Goal: Task Accomplishment & Management: Use online tool/utility

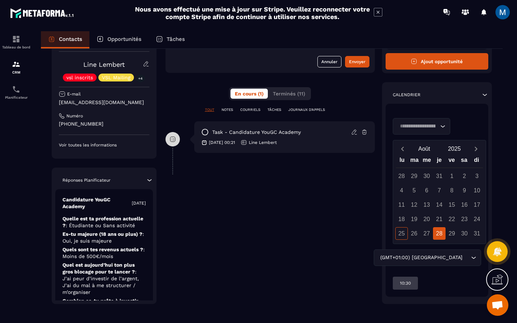
scroll to position [112, 0]
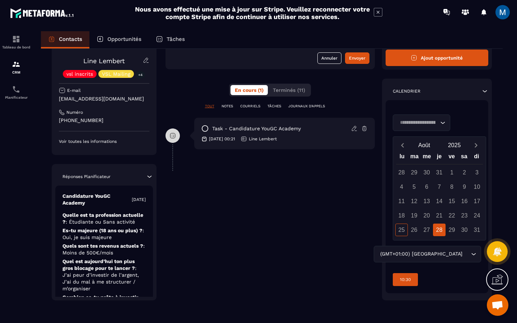
click at [406, 281] on p "10:30" at bounding box center [405, 280] width 11 height 6
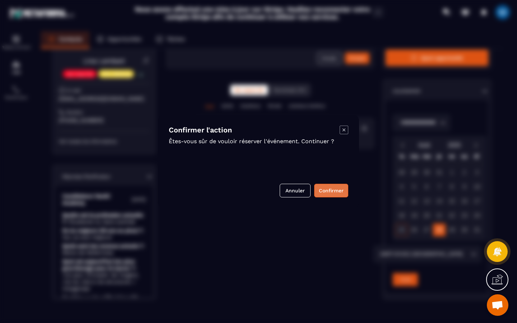
click at [333, 188] on button "Confirmer" at bounding box center [331, 191] width 34 height 14
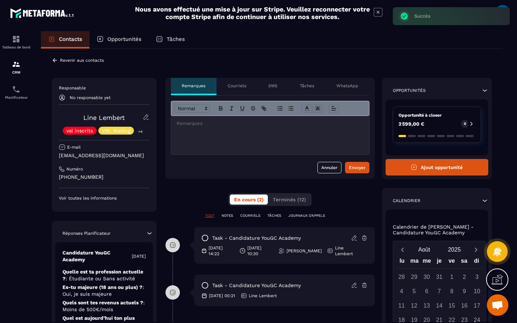
scroll to position [0, 0]
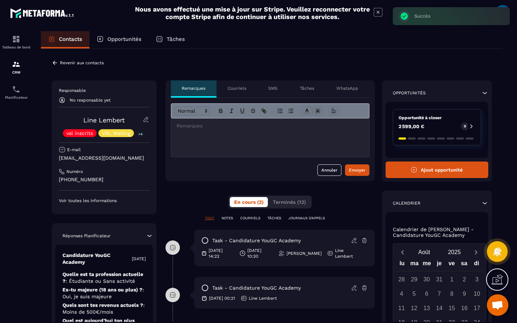
click at [116, 43] on div "Opportunités" at bounding box center [118, 39] width 59 height 17
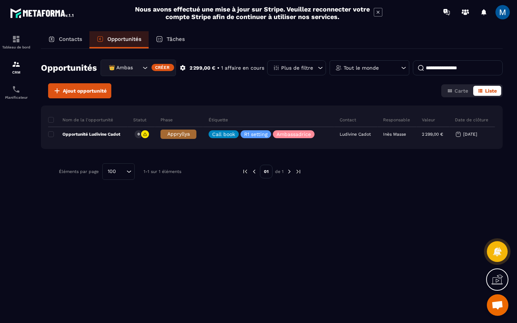
click at [142, 72] on div "👑 Ambassadrices" at bounding box center [138, 68] width 75 height 17
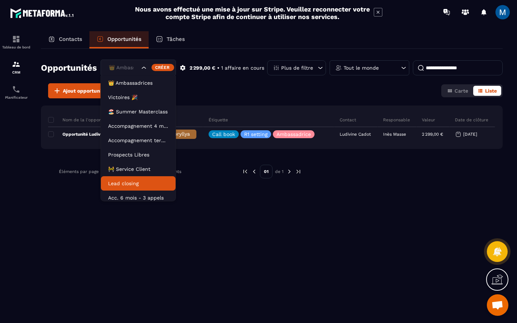
click at [138, 177] on li "Lead closing" at bounding box center [138, 183] width 75 height 14
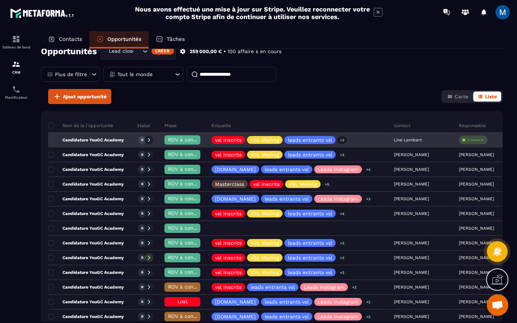
scroll to position [0, 56]
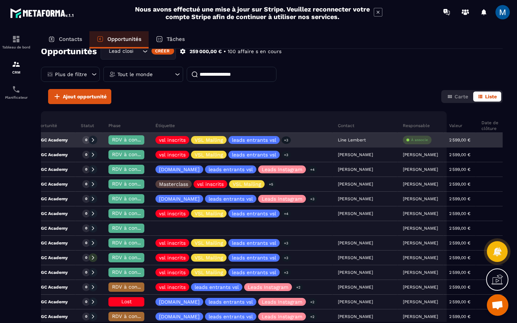
click at [411, 141] on p "À associe" at bounding box center [419, 140] width 17 height 5
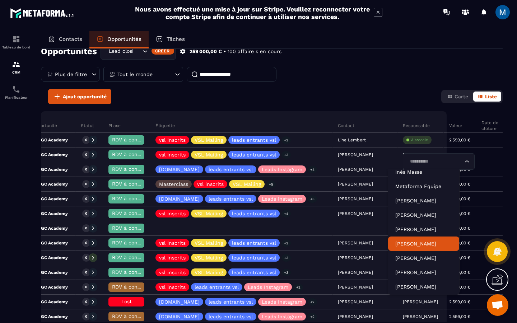
scroll to position [0, 0]
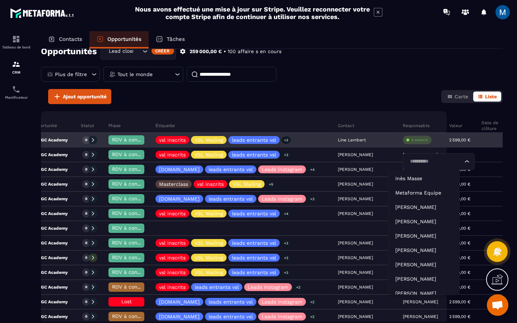
click at [423, 162] on input "Search for option" at bounding box center [435, 162] width 55 height 8
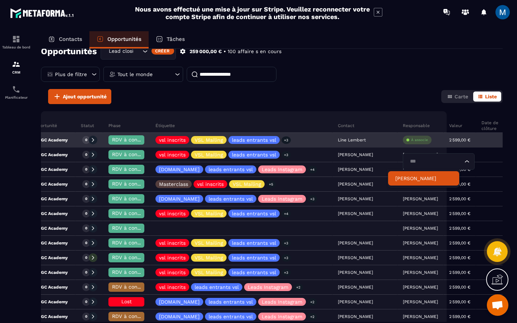
type input "****"
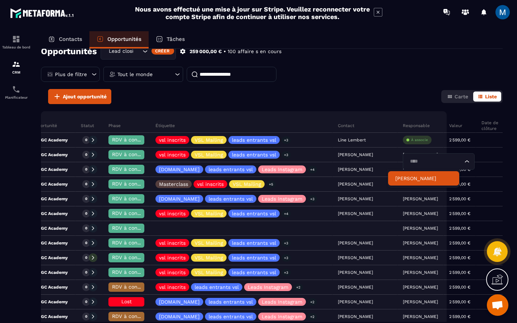
click at [414, 177] on p "[PERSON_NAME]" at bounding box center [424, 178] width 57 height 7
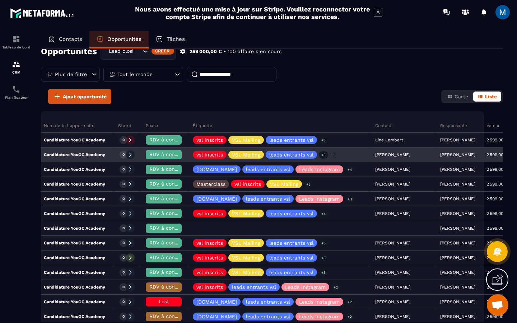
scroll to position [0, 8]
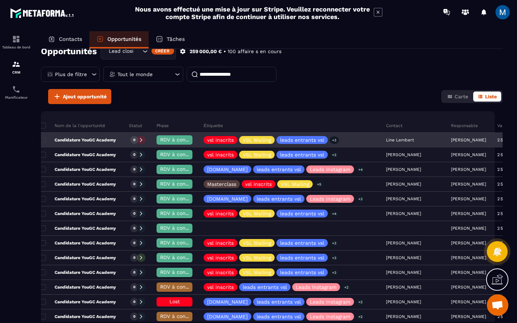
click at [116, 141] on div "Candidature YouGC Academy" at bounding box center [81, 140] width 83 height 14
